Goal: Transaction & Acquisition: Purchase product/service

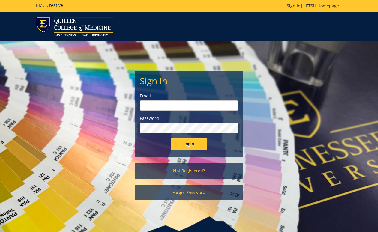
type input "mcglothlinmd@etsu.edu"
click at [188, 149] on input "Login" at bounding box center [189, 144] width 36 height 12
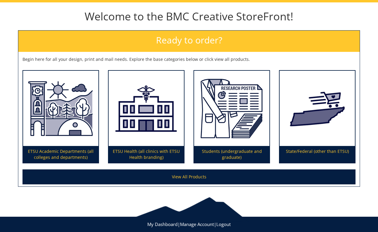
scroll to position [73, 0]
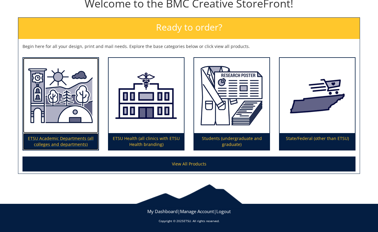
click at [74, 140] on p "ETSU Academic Departments (all colleges and departments)" at bounding box center [60, 141] width 75 height 17
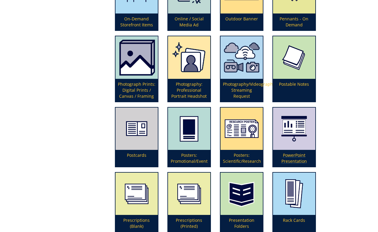
scroll to position [1321, 0]
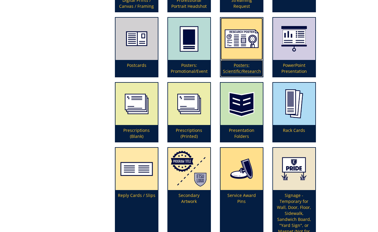
click at [235, 35] on img at bounding box center [242, 39] width 42 height 42
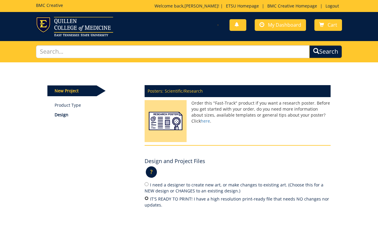
click at [147, 199] on input "IT'S READY TO PRINT! I have a high resolution print-ready file that needs NO ch…" at bounding box center [147, 199] width 4 height 4
radio input "true"
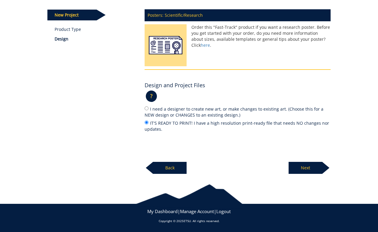
click at [304, 170] on p "Next" at bounding box center [306, 168] width 34 height 12
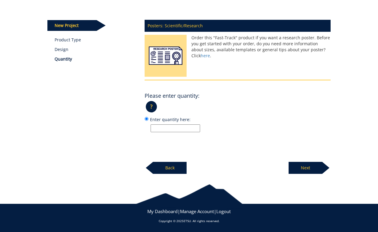
click at [182, 128] on input "Enter quantity here:" at bounding box center [176, 129] width 50 height 8
type input "1"
click at [312, 167] on p "Next" at bounding box center [306, 168] width 34 height 12
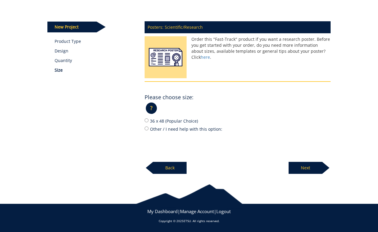
scroll to position [64, 0]
click at [147, 121] on input "36 x 48 (Popular Choice)" at bounding box center [147, 121] width 4 height 4
radio input "true"
click at [241, 171] on div "Posters: Scientific/Research Order this "Fast-Track" product if you want a rese…" at bounding box center [237, 96] width 195 height 157
click at [305, 167] on p "Next" at bounding box center [306, 168] width 34 height 12
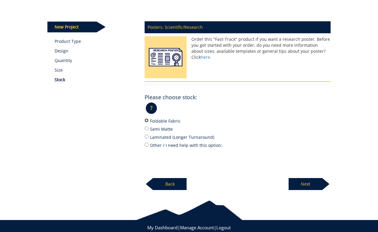
drag, startPoint x: 145, startPoint y: 121, endPoint x: 159, endPoint y: 130, distance: 16.7
click at [146, 121] on input "Foldable Fabric" at bounding box center [147, 121] width 4 height 4
radio input "true"
click at [305, 185] on p "Next" at bounding box center [306, 184] width 34 height 12
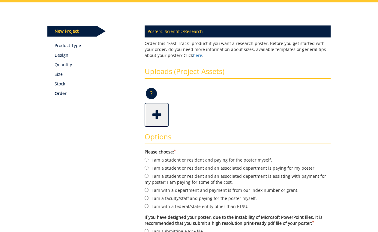
scroll to position [90, 0]
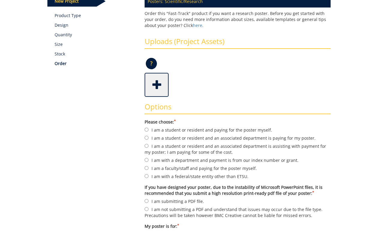
click at [156, 84] on span at bounding box center [157, 84] width 24 height 21
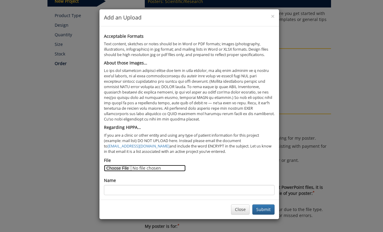
click at [119, 168] on input "File" at bounding box center [145, 168] width 82 height 7
type input "C:\fakepath\2025 Sumer Research Poster_Ethan Jilek_1pm0929.pdf"
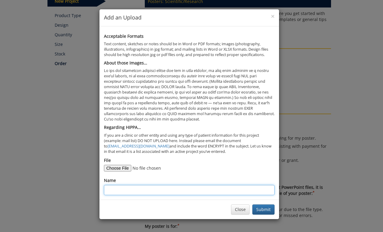
click at [127, 190] on input "Name" at bounding box center [189, 190] width 171 height 10
click at [176, 192] on input "2024 Summer Research Poster_" at bounding box center [189, 190] width 171 height 10
click at [169, 190] on input "2024 Summer Research Poster_Ethan Jilek" at bounding box center [189, 190] width 171 height 10
type input "2024 Summer Research Poster Ethan Jilek"
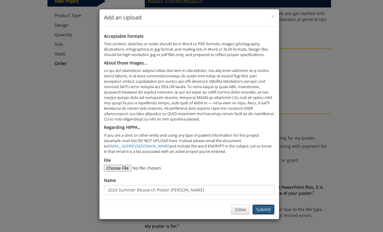
click at [261, 212] on button "Submit" at bounding box center [263, 210] width 22 height 10
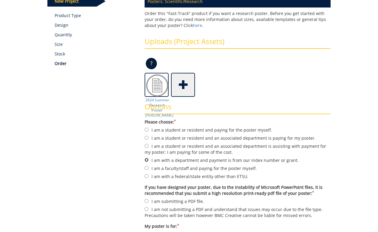
click at [146, 159] on input "I am with a department and payment is from our index number or grant." at bounding box center [147, 160] width 4 height 4
radio input "true"
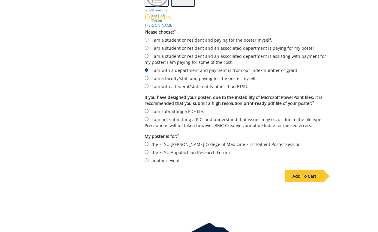
scroll to position [150, 0]
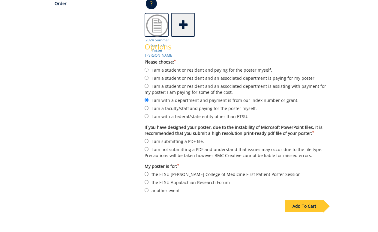
click at [143, 143] on div "Options Please choose: * I am a student or resident and paying for the poster m…" at bounding box center [237, 116] width 195 height 159
click at [146, 142] on input "I am submitting a PDF file." at bounding box center [147, 141] width 4 height 4
radio input "true"
click at [147, 191] on input "another event" at bounding box center [147, 191] width 4 height 4
radio input "true"
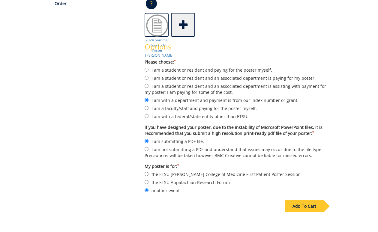
click at [302, 207] on div "Add To Cart" at bounding box center [304, 207] width 38 height 12
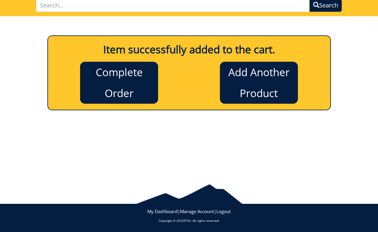
scroll to position [46, 0]
click at [126, 87] on link "Complete Order" at bounding box center [119, 83] width 78 height 42
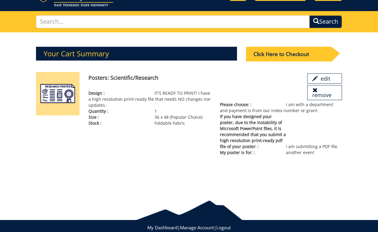
scroll to position [46, 0]
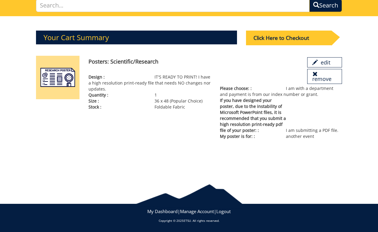
click at [21, 80] on div "Your Cart Summary Click Here to Checkout edit remove 1" at bounding box center [189, 80] width 378 height 128
click at [333, 80] on link "remove" at bounding box center [324, 76] width 35 height 15
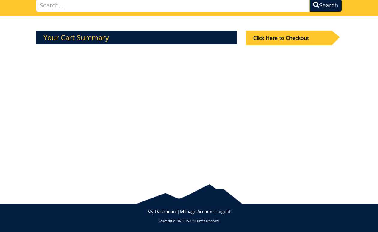
scroll to position [0, 0]
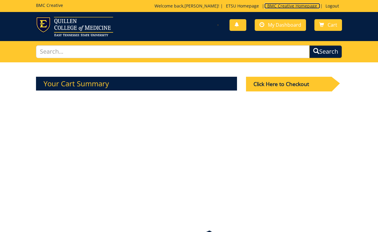
click at [281, 7] on link "BMC Creative Homepage" at bounding box center [292, 6] width 56 height 6
click at [280, 6] on link "BMC Creative Homepage" at bounding box center [292, 6] width 56 height 6
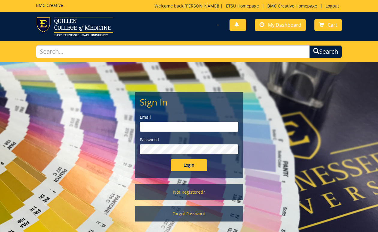
type input "[EMAIL_ADDRESS][DOMAIN_NAME]"
click at [190, 171] on input "Login" at bounding box center [189, 165] width 36 height 12
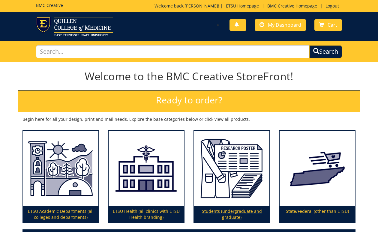
scroll to position [30, 0]
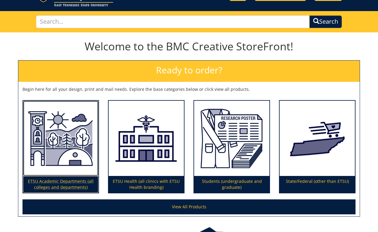
click at [71, 167] on img at bounding box center [60, 139] width 75 height 76
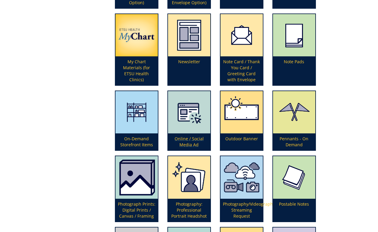
scroll to position [1231, 0]
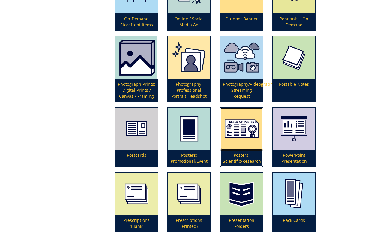
click at [240, 138] on img at bounding box center [242, 129] width 42 height 42
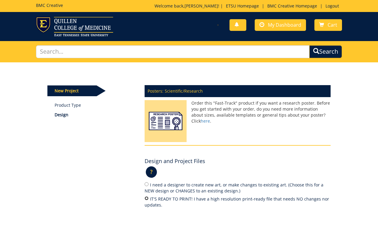
click at [146, 198] on input "IT'S READY TO PRINT! I have a high resolution print-ready file that needs NO ch…" at bounding box center [147, 199] width 4 height 4
radio input "true"
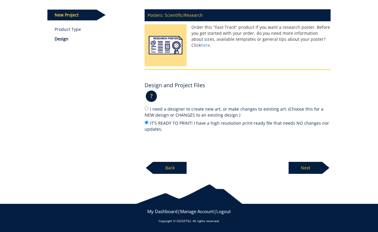
click at [304, 171] on p "Next" at bounding box center [306, 168] width 34 height 12
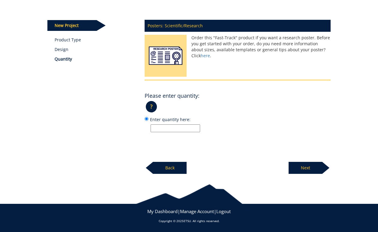
scroll to position [65, 0]
click at [183, 128] on input "Enter quantity here:" at bounding box center [176, 129] width 50 height 8
type input "1"
click at [302, 171] on p "Next" at bounding box center [306, 168] width 34 height 12
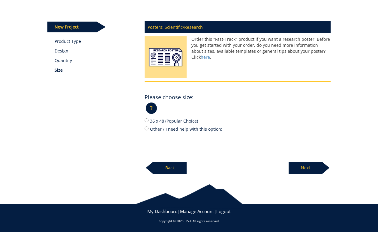
scroll to position [64, 0]
click at [147, 129] on input "Other / I need help with this option:" at bounding box center [147, 129] width 4 height 4
radio input "true"
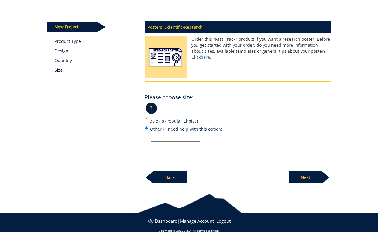
click at [158, 138] on input "Other / I need help with this option:" at bounding box center [176, 138] width 50 height 8
type input "40 X 60"
click at [310, 177] on p "Next" at bounding box center [306, 178] width 34 height 12
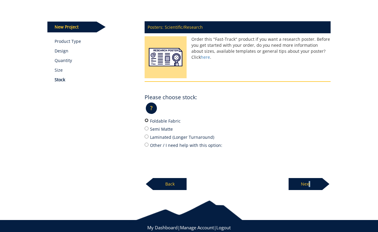
click at [146, 121] on input "Foldable Fabric" at bounding box center [147, 121] width 4 height 4
radio input "true"
click at [307, 187] on p "Next" at bounding box center [306, 184] width 34 height 12
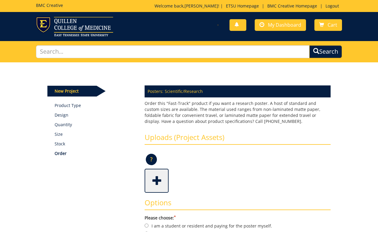
click at [156, 180] on span at bounding box center [157, 180] width 24 height 21
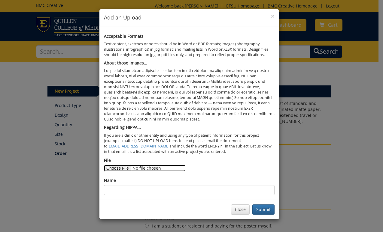
click at [122, 168] on input "File" at bounding box center [145, 168] width 82 height 7
type input "C:\fakepath\2025 Sumer Research Poster_Ethan Jilek_1pm0929.pdf"
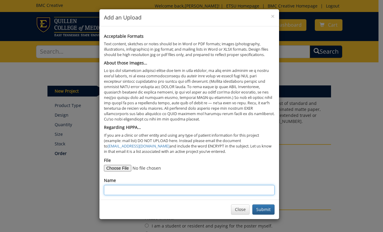
click at [179, 191] on input "Name" at bounding box center [189, 190] width 171 height 10
click at [117, 189] on input "2024 Summer Research Poster Ethan Jilek" at bounding box center [189, 190] width 171 height 10
type input "2025 Summer Research Poster Ethan Jilek"
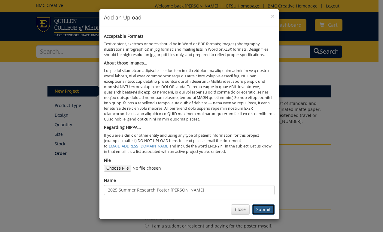
click at [264, 210] on button "Submit" at bounding box center [263, 210] width 22 height 10
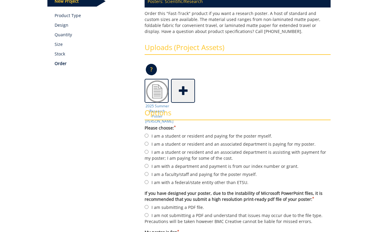
scroll to position [120, 0]
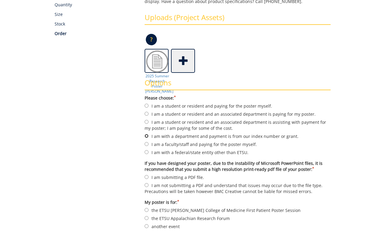
click at [147, 135] on input "I am with a department and payment is from our index number or grant." at bounding box center [147, 136] width 4 height 4
radio input "true"
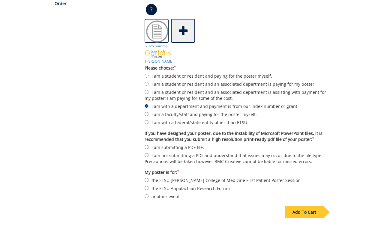
scroll to position [180, 0]
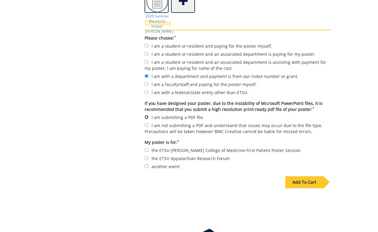
click at [147, 117] on input "I am submitting a PDF file." at bounding box center [147, 117] width 4 height 4
radio input "true"
click at [147, 167] on input "another event" at bounding box center [147, 167] width 4 height 4
radio input "true"
click at [302, 185] on div "Add To Cart" at bounding box center [304, 183] width 38 height 12
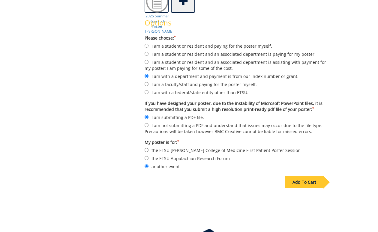
scroll to position [46, 0]
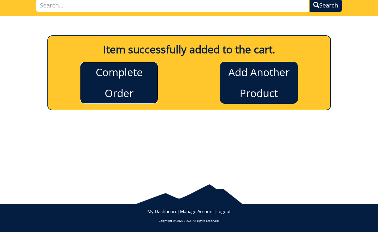
click at [122, 90] on link "Complete Order" at bounding box center [119, 83] width 78 height 42
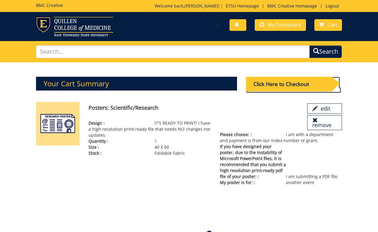
click at [289, 87] on div "Click Here to Checkout" at bounding box center [289, 84] width 86 height 15
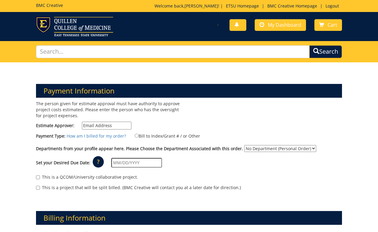
click at [100, 126] on input "Estimate Approver:" at bounding box center [107, 126] width 50 height 8
type input "[EMAIL_ADDRESS][DOMAIN_NAME]"
type input "1119 Edgewood Street"
type input "Johnson City"
type input "37604"
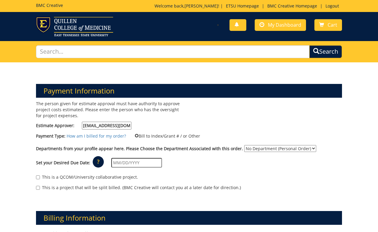
click at [135, 135] on input "Bill to Index/Grant # / or Other" at bounding box center [137, 136] width 4 height 4
radio input "true"
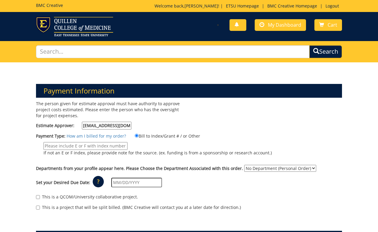
click at [78, 146] on input "If not an E or F index, please provide note for the source. (ex. funding is fro…" at bounding box center [86, 146] width 84 height 8
click at [47, 146] on input "E270693" at bounding box center [86, 146] width 84 height 8
type input "E270693"
click at [308, 168] on select "No Department (Personal Order) Surgery" at bounding box center [280, 168] width 72 height 7
select select "221"
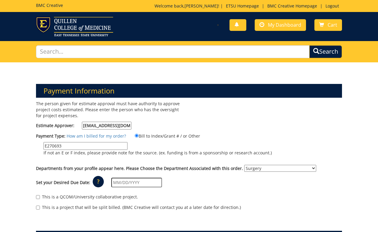
click at [244, 165] on select "No Department (Personal Order) Surgery" at bounding box center [280, 168] width 72 height 7
click at [128, 184] on input "text" at bounding box center [136, 183] width 51 height 10
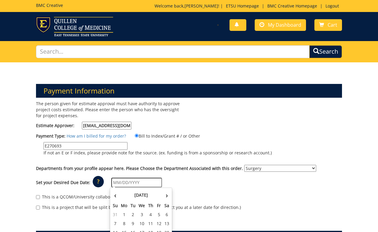
scroll to position [30, 0]
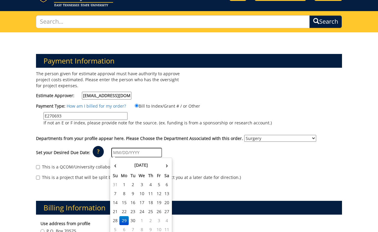
click at [151, 222] on td "2" at bounding box center [151, 220] width 8 height 9
type input "[DATE]"
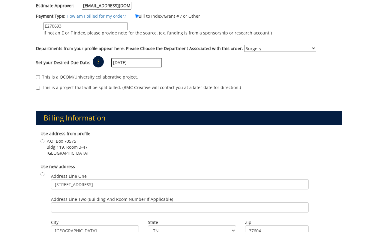
scroll to position [150, 0]
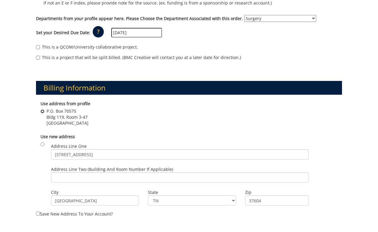
click at [44, 112] on input "P.O. Box 70575 Bldg 119, Room 3-47 Johnson City , TN 37614" at bounding box center [43, 112] width 4 height 4
radio input "true"
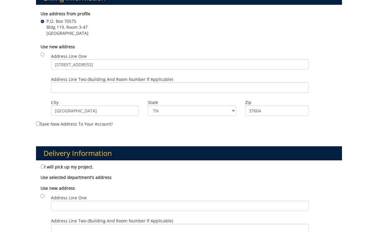
scroll to position [300, 0]
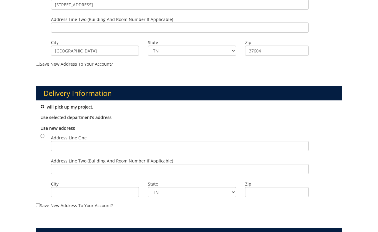
click at [43, 107] on input "I will pick up my project." at bounding box center [43, 107] width 4 height 4
radio input "true"
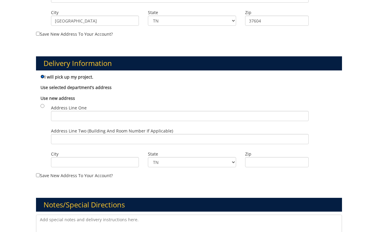
scroll to position [466, 0]
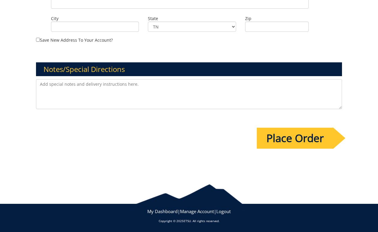
click at [303, 147] on input "Place Order" at bounding box center [295, 138] width 77 height 21
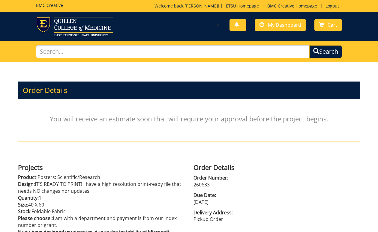
scroll to position [93, 0]
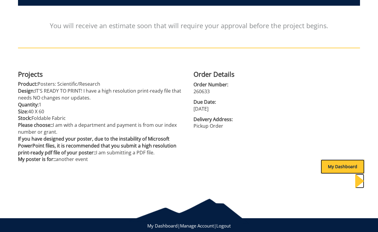
click at [325, 164] on div "My Dashboard" at bounding box center [343, 167] width 44 height 14
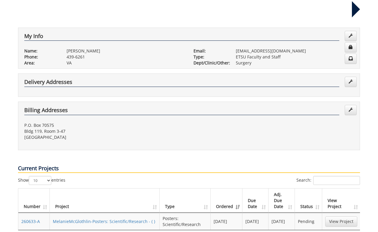
scroll to position [150, 0]
